Goal: Information Seeking & Learning: Check status

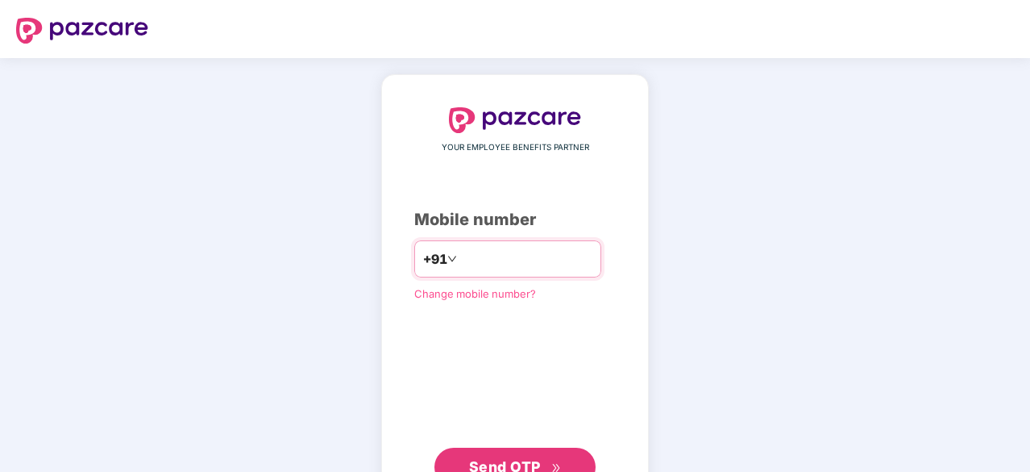
type input "**********"
click at [497, 454] on span "Send OTP" at bounding box center [515, 465] width 93 height 23
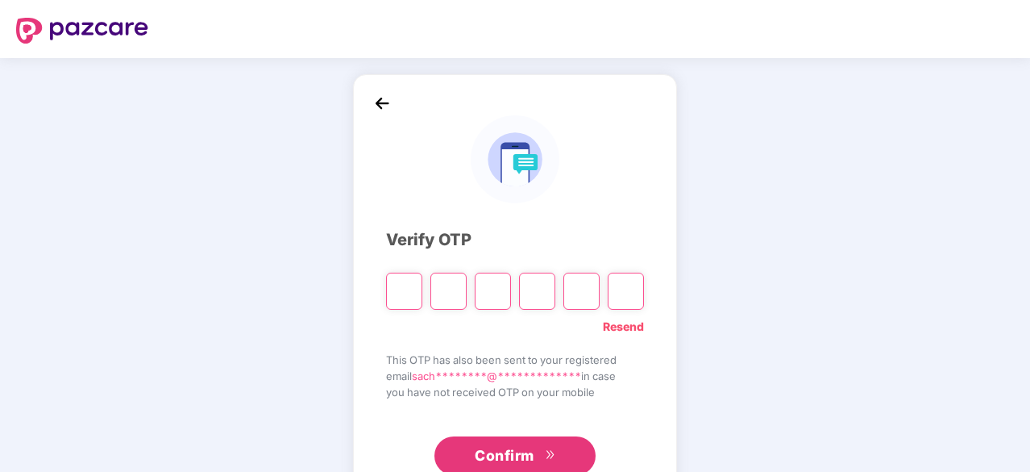
type input "*"
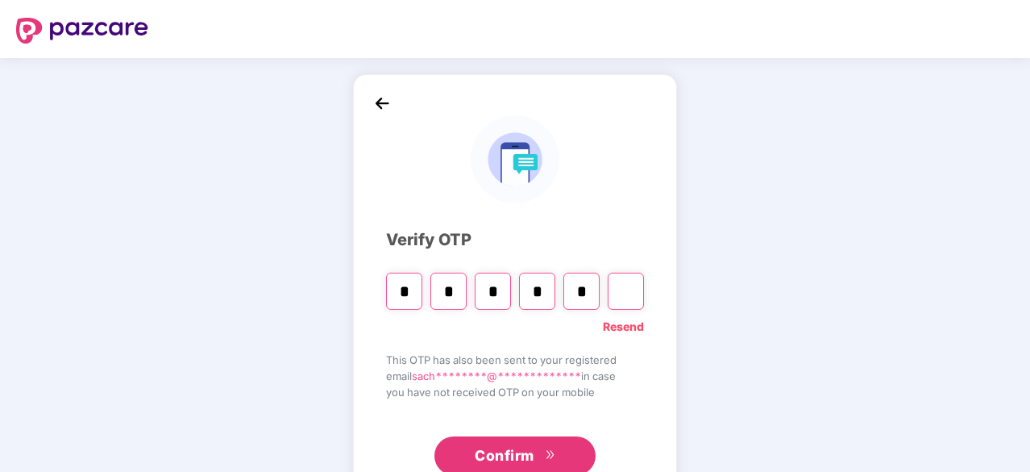
type input "*"
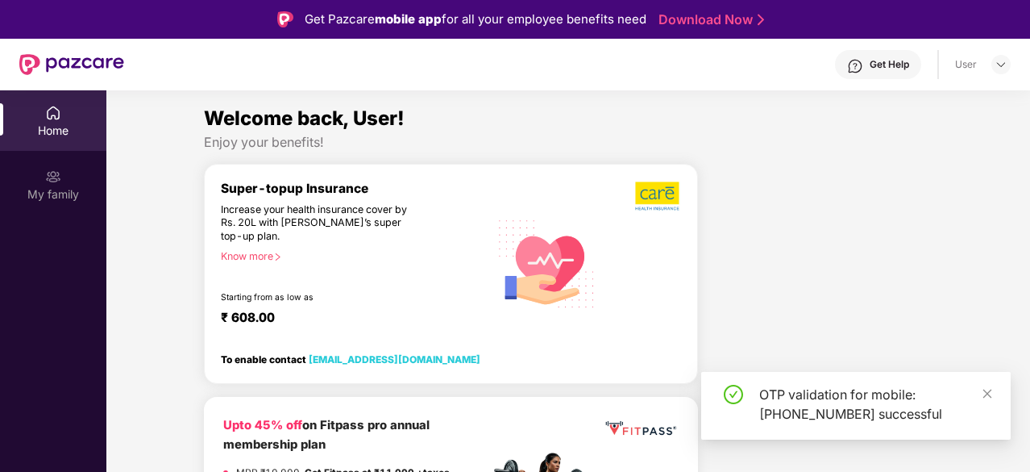
click at [73, 193] on div "My family" at bounding box center [53, 194] width 106 height 16
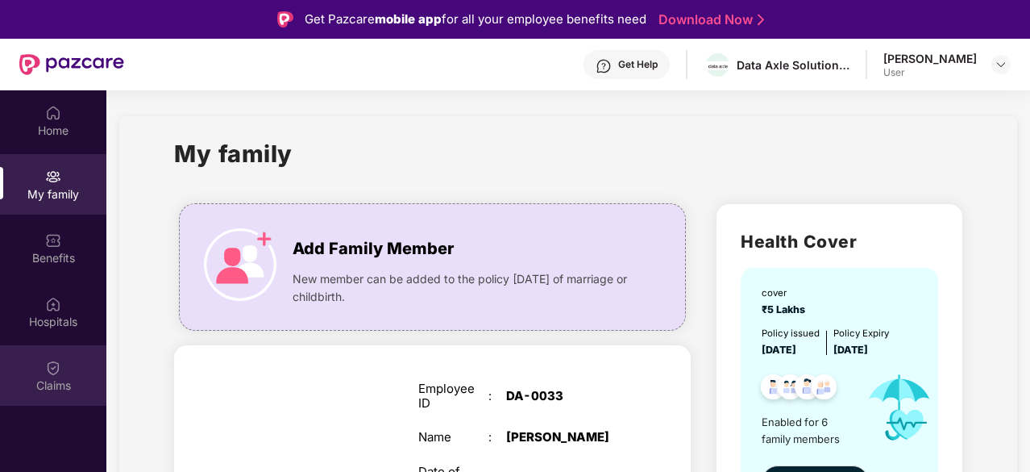
click at [42, 385] on div "Claims" at bounding box center [53, 385] width 106 height 16
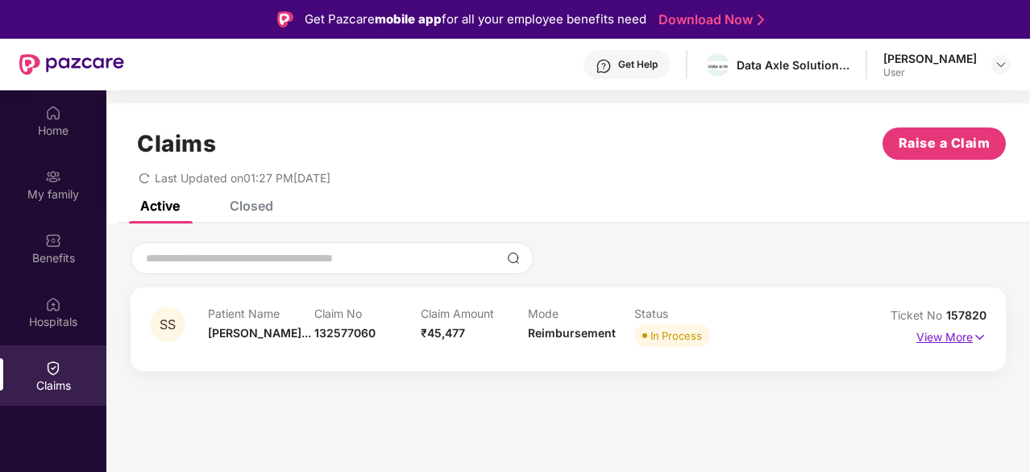
click at [959, 335] on p "View More" at bounding box center [952, 335] width 70 height 22
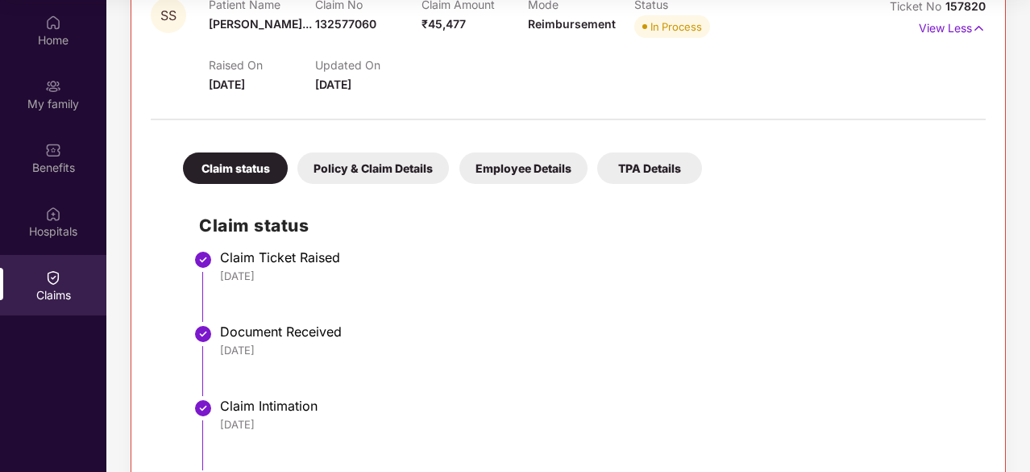
scroll to position [139, 0]
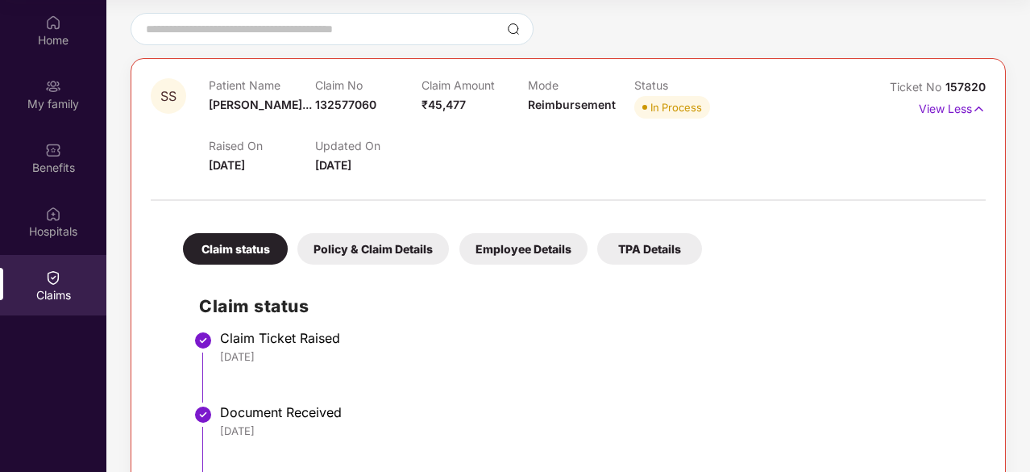
click at [339, 242] on div "Policy & Claim Details" at bounding box center [374, 248] width 152 height 31
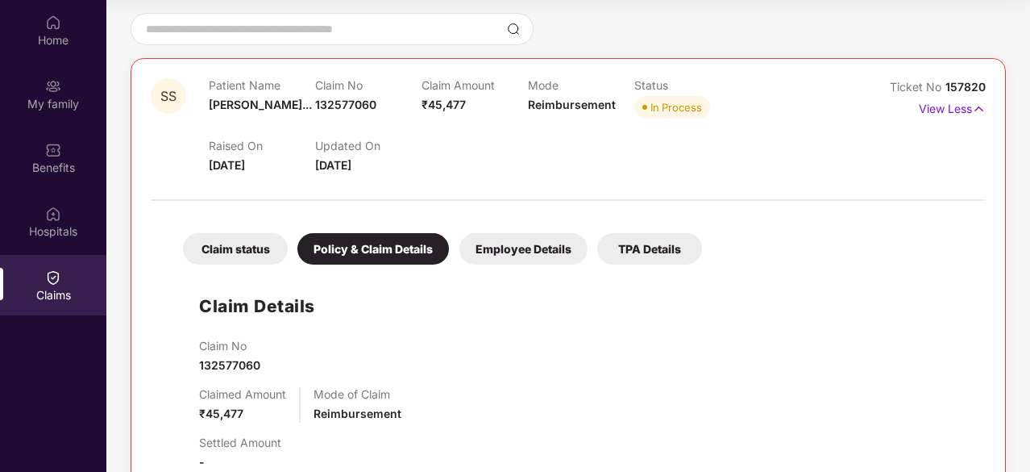
click at [660, 246] on div "TPA Details" at bounding box center [649, 248] width 105 height 31
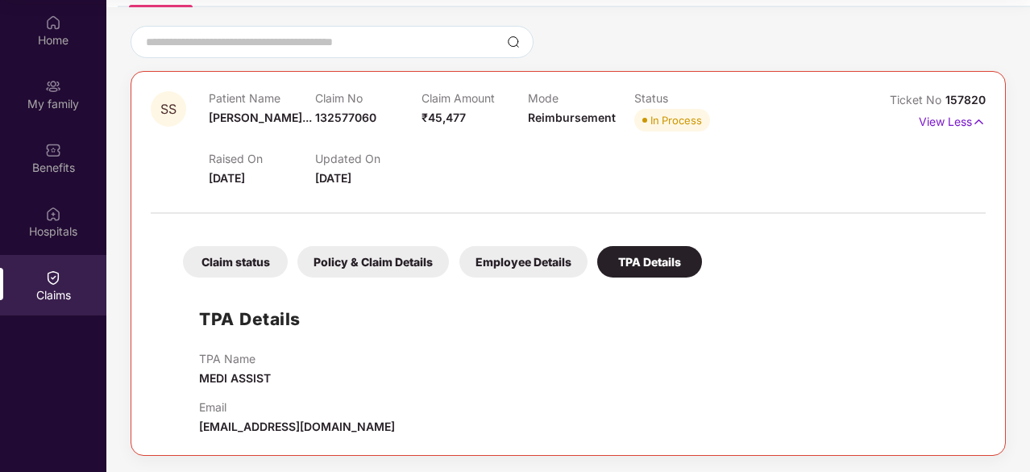
scroll to position [124, 0]
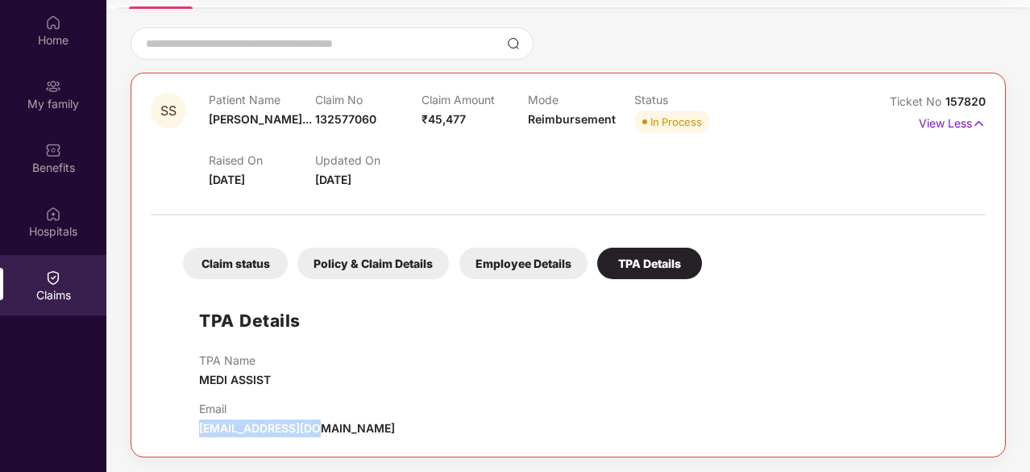
drag, startPoint x: 198, startPoint y: 426, endPoint x: 305, endPoint y: 430, distance: 106.5
click at [305, 430] on div "TPA Details TPA Name MEDI ASSIST Email [EMAIL_ADDRESS][DOMAIN_NAME]" at bounding box center [568, 362] width 803 height 150
copy span "[EMAIL_ADDRESS][DOMAIN_NAME]"
click at [514, 264] on div "Employee Details" at bounding box center [524, 263] width 128 height 31
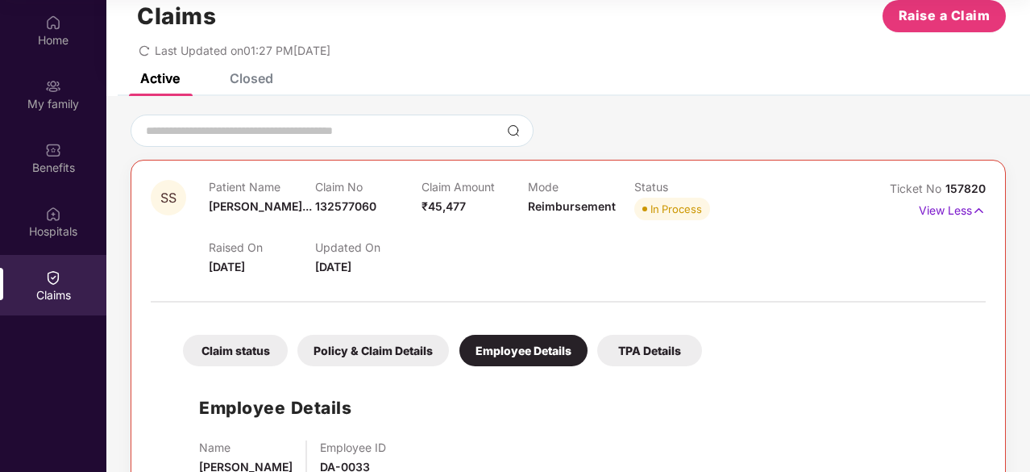
scroll to position [89, 0]
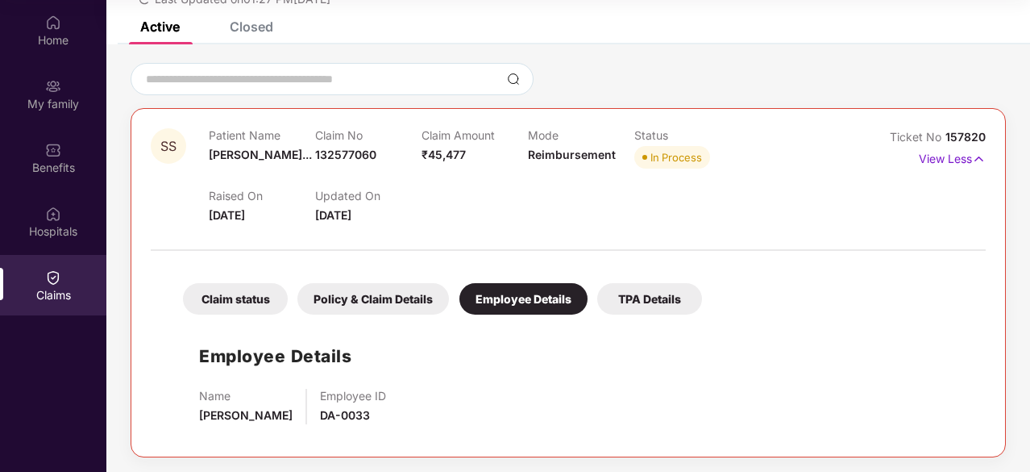
click at [231, 306] on div "Claim status" at bounding box center [235, 298] width 105 height 31
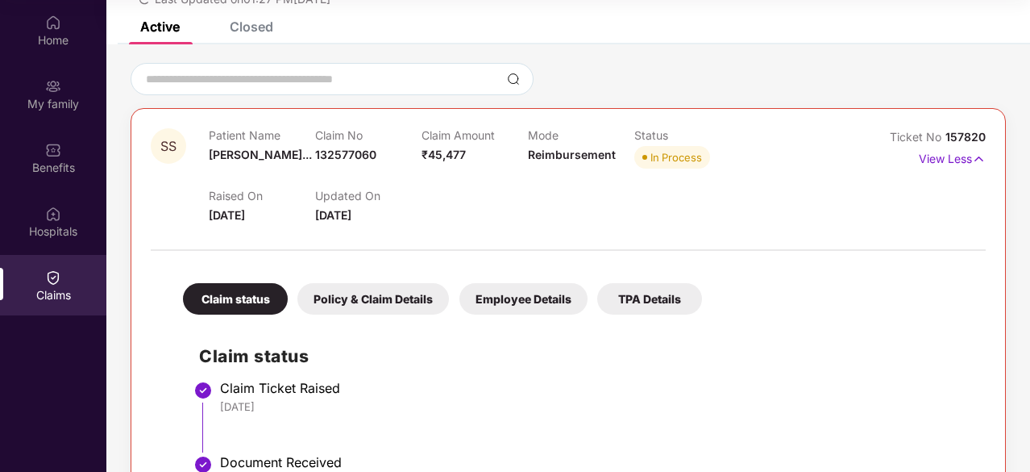
click at [959, 136] on span "157820" at bounding box center [966, 137] width 40 height 14
drag, startPoint x: 947, startPoint y: 135, endPoint x: 982, endPoint y: 138, distance: 34.8
click at [982, 138] on span "157820" at bounding box center [966, 137] width 40 height 14
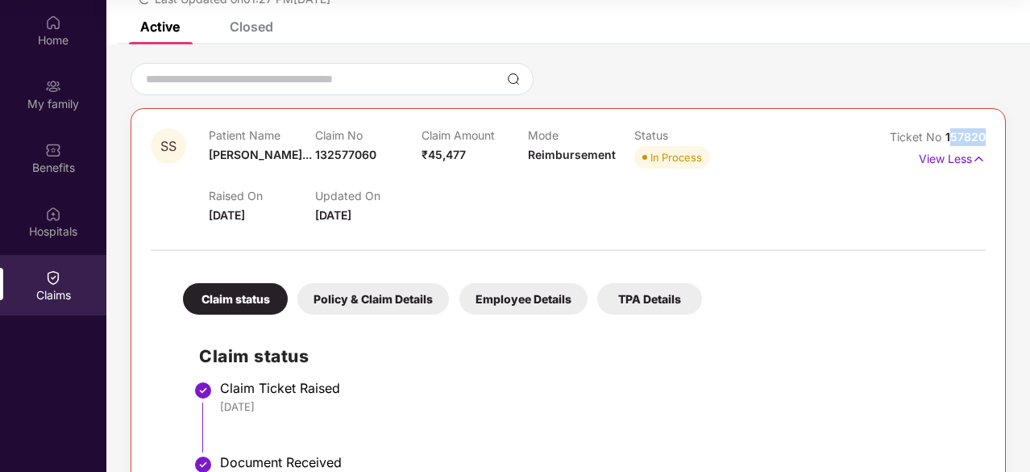
copy span "57820"
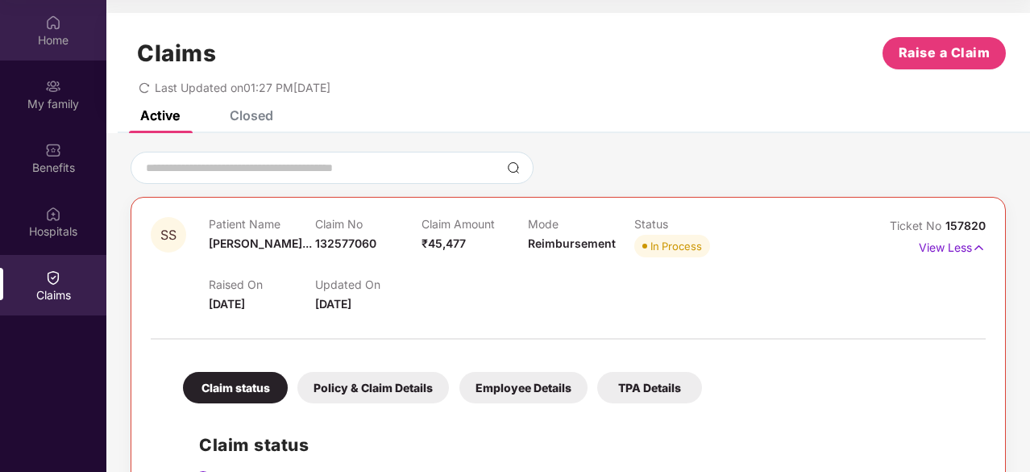
click at [48, 32] on div "Home" at bounding box center [53, 40] width 106 height 16
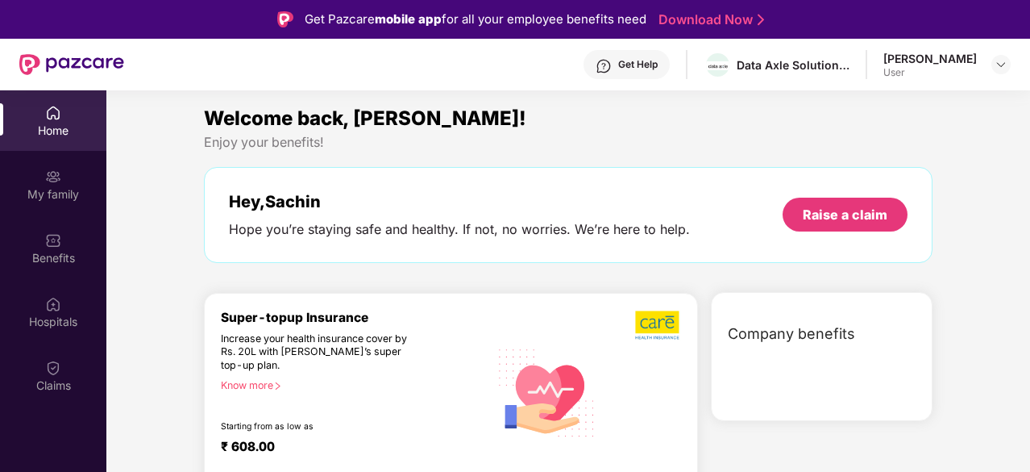
click at [658, 68] on div "Get Help" at bounding box center [638, 64] width 40 height 13
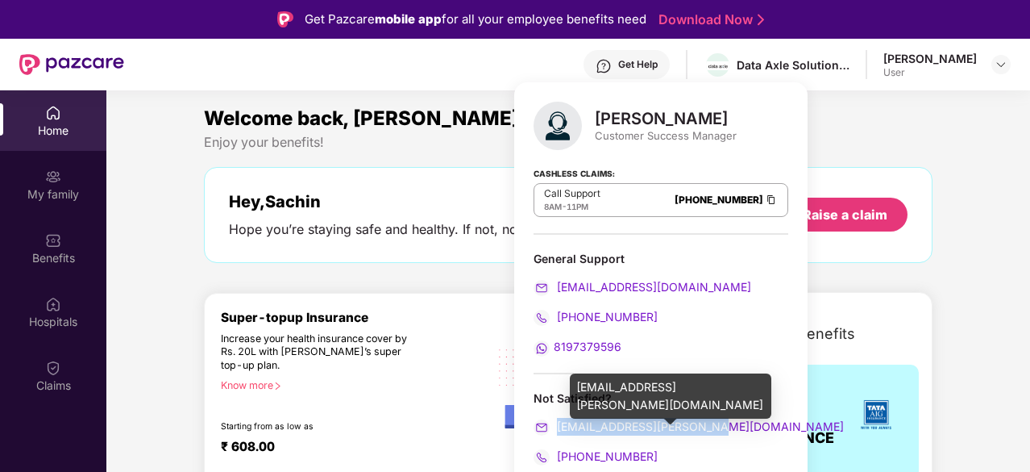
drag, startPoint x: 718, startPoint y: 422, endPoint x: 558, endPoint y: 426, distance: 159.7
click at [558, 426] on div "[EMAIL_ADDRESS][PERSON_NAME][DOMAIN_NAME]" at bounding box center [661, 427] width 255 height 18
copy span "[EMAIL_ADDRESS][PERSON_NAME][DOMAIN_NAME]"
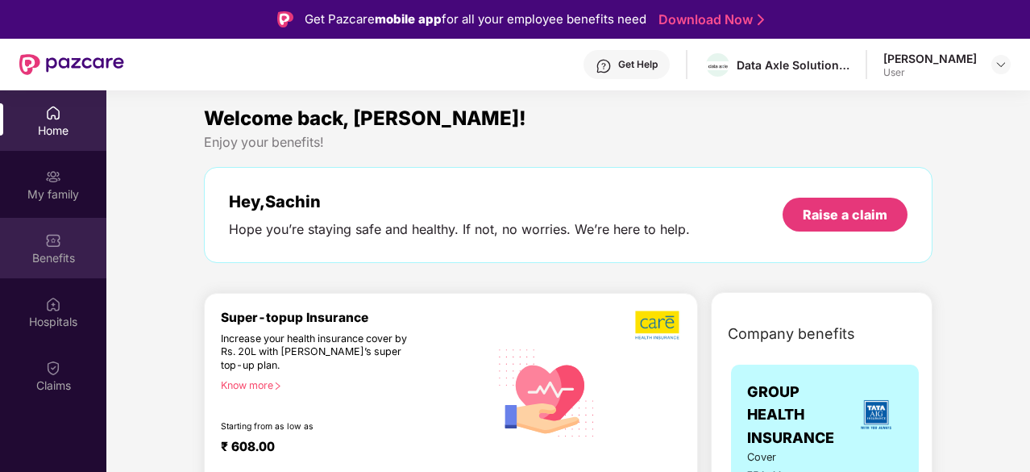
click at [50, 240] on img at bounding box center [53, 240] width 16 height 16
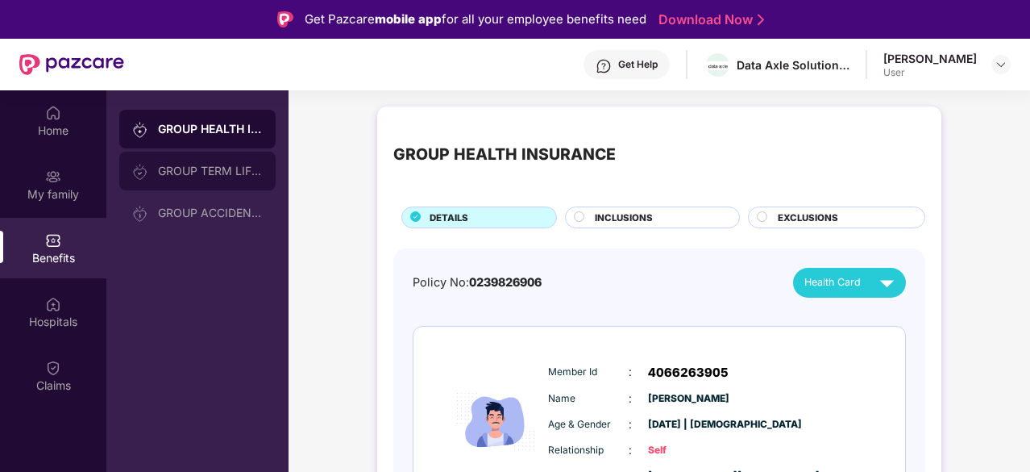
click at [197, 164] on div "GROUP TERM LIFE INSURANCE" at bounding box center [210, 170] width 105 height 13
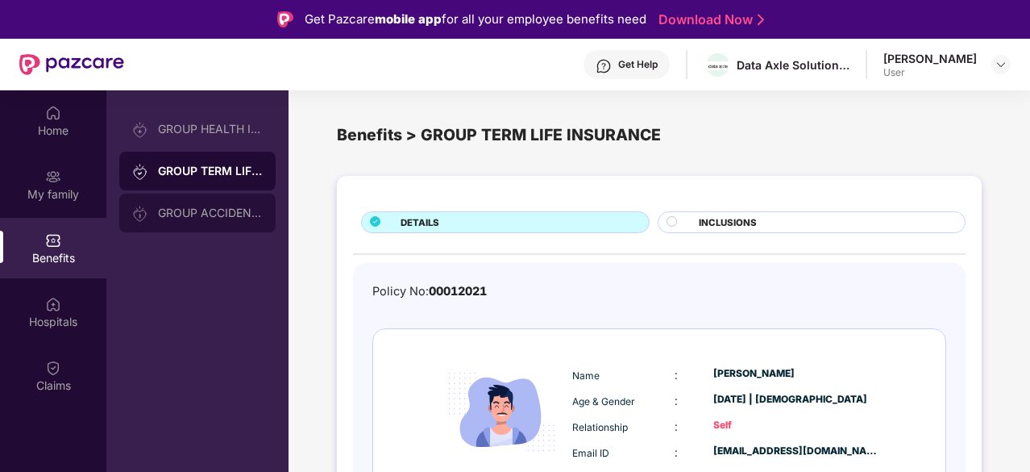
click at [161, 196] on div "GROUP ACCIDENTAL INSURANCE" at bounding box center [197, 212] width 156 height 39
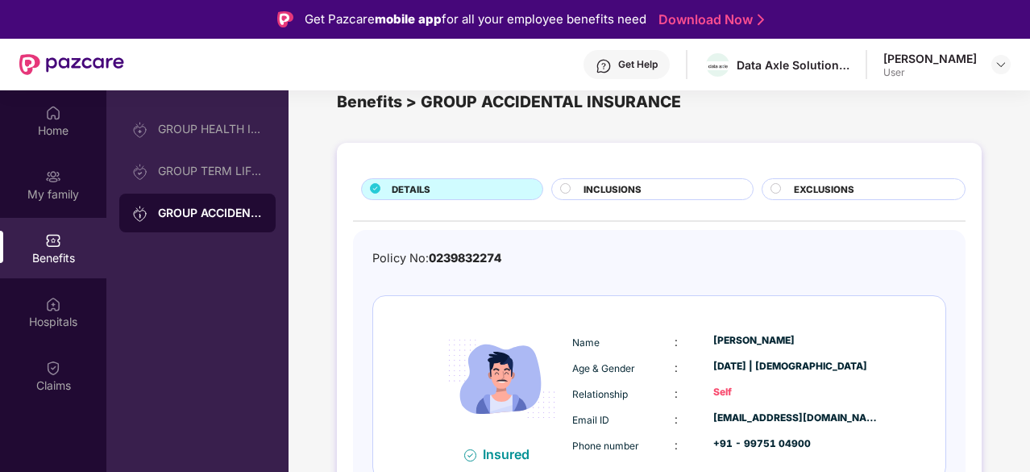
scroll to position [49, 0]
